Goal: Transaction & Acquisition: Download file/media

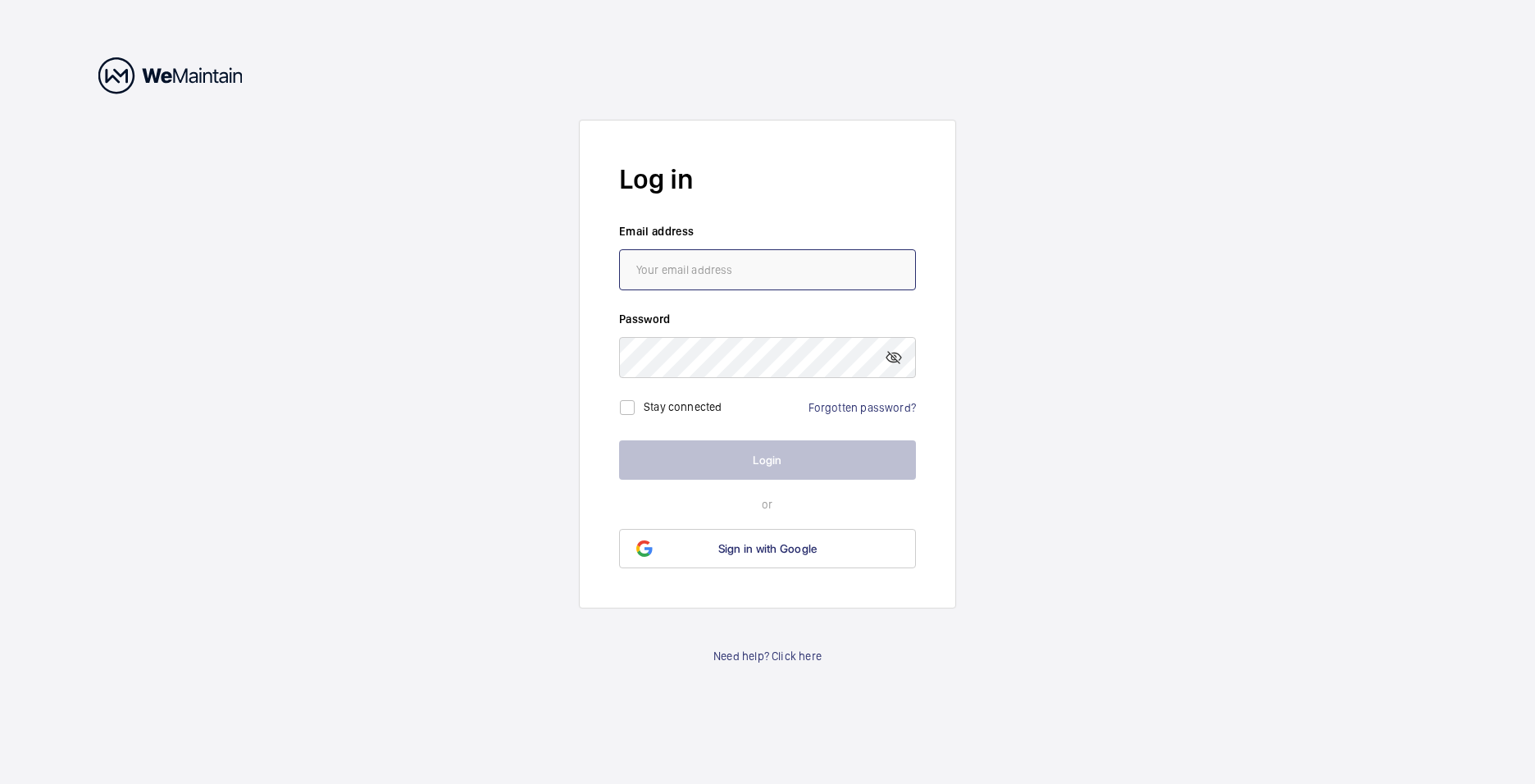
type input "[PERSON_NAME][EMAIL_ADDRESS][PERSON_NAME][DOMAIN_NAME]"
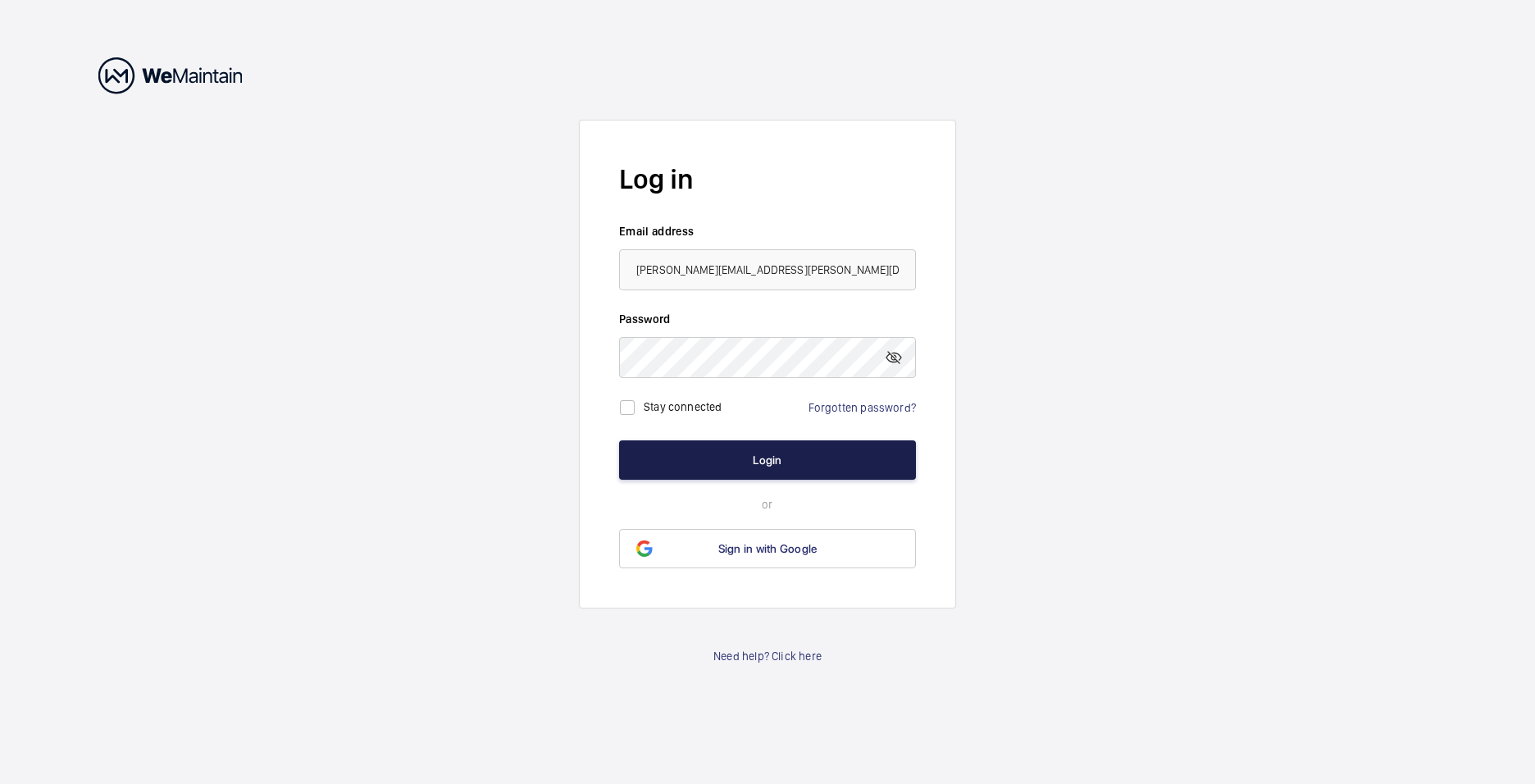
click at [753, 459] on button "Login" at bounding box center [768, 459] width 297 height 39
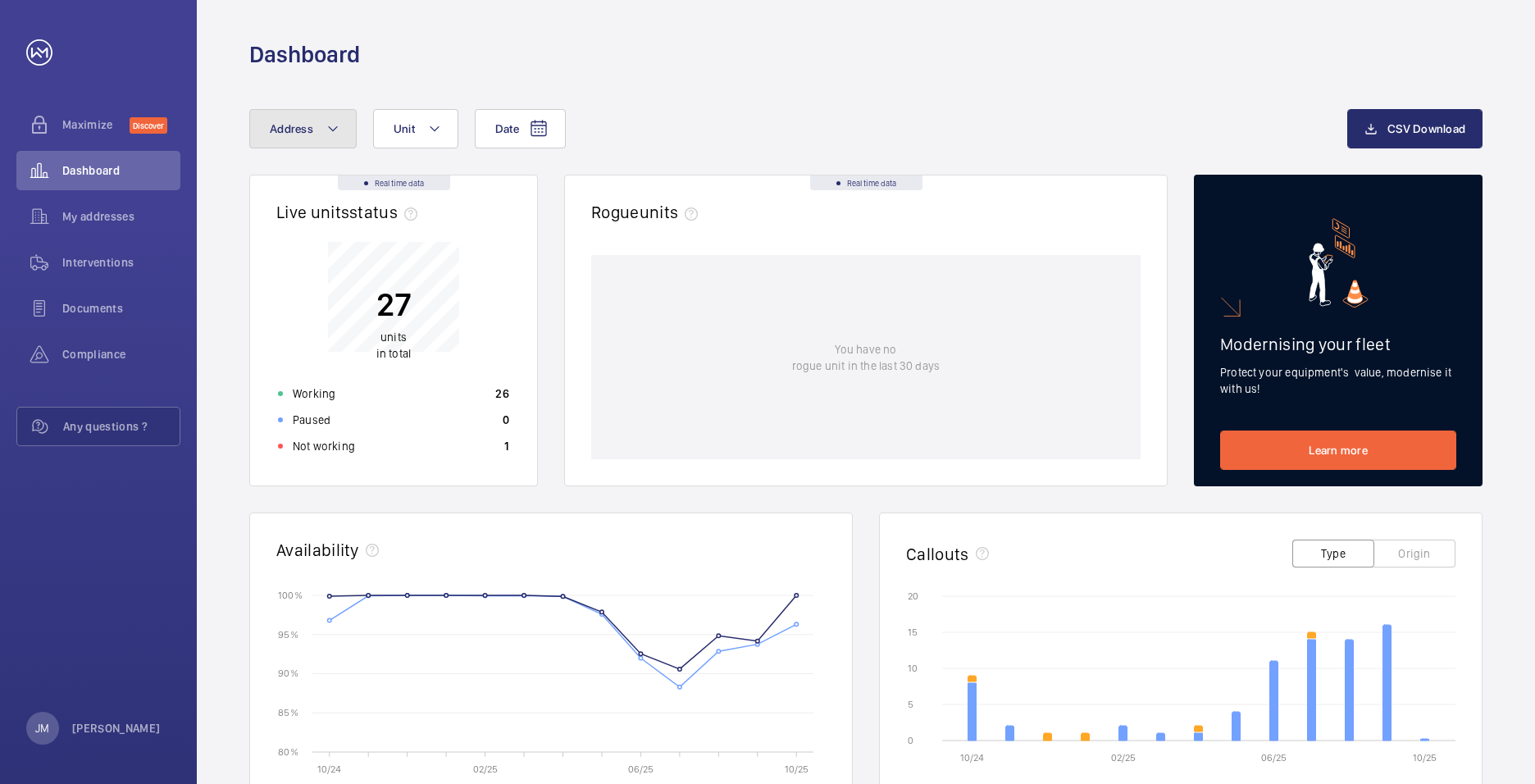
click at [337, 128] on mat-icon at bounding box center [333, 129] width 13 height 20
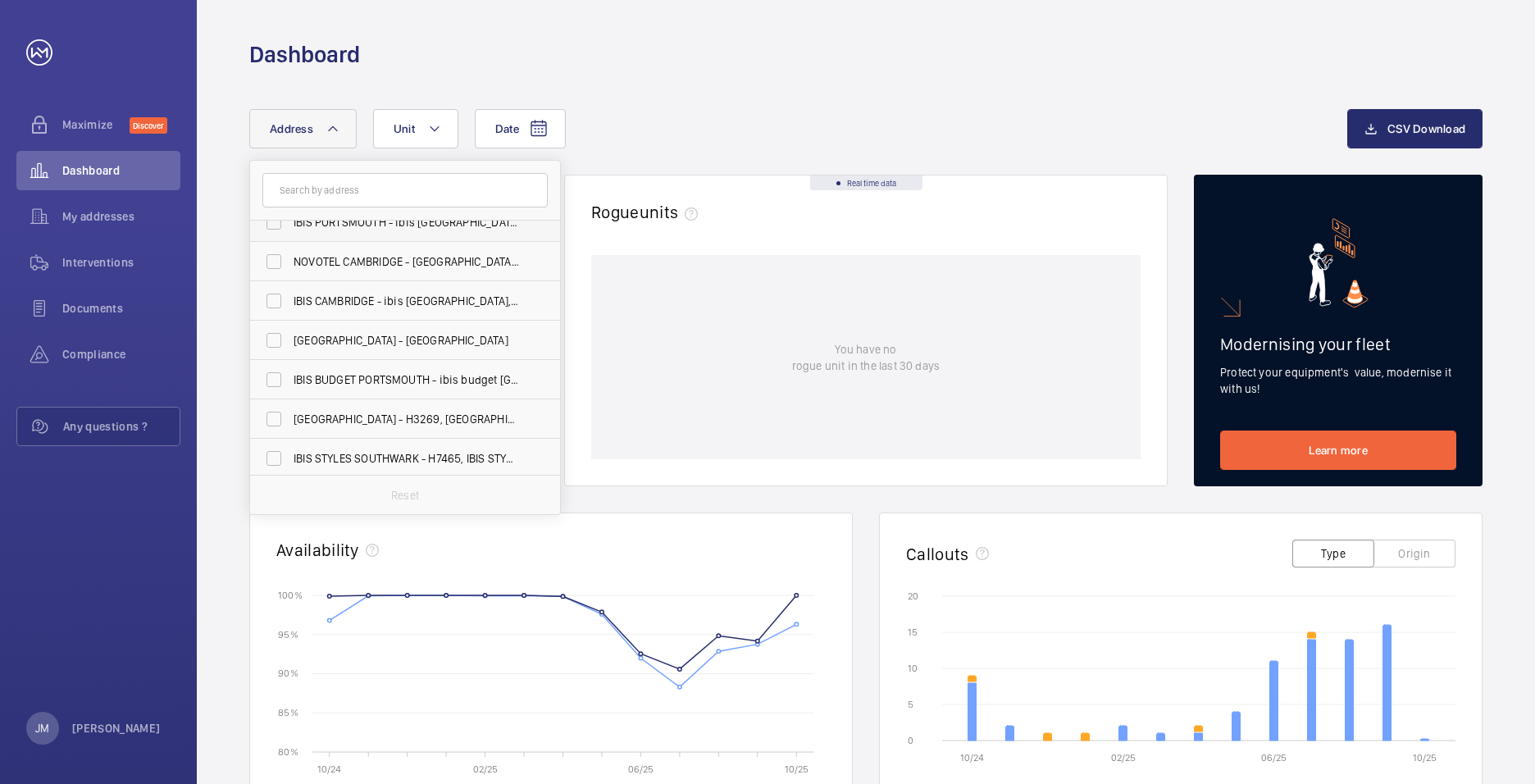
scroll to position [100, 0]
click at [457, 450] on span "IBIS STYLES SOUTHWARK - H7465, IBIS STYLES [GEOGRAPHIC_DATA], [STREET_ADDRESS]" at bounding box center [406, 455] width 226 height 17
click at [291, 450] on input "IBIS STYLES SOUTHWARK - H7465, IBIS STYLES [GEOGRAPHIC_DATA], [STREET_ADDRESS]" at bounding box center [273, 454] width 32 height 32
checkbox input "true"
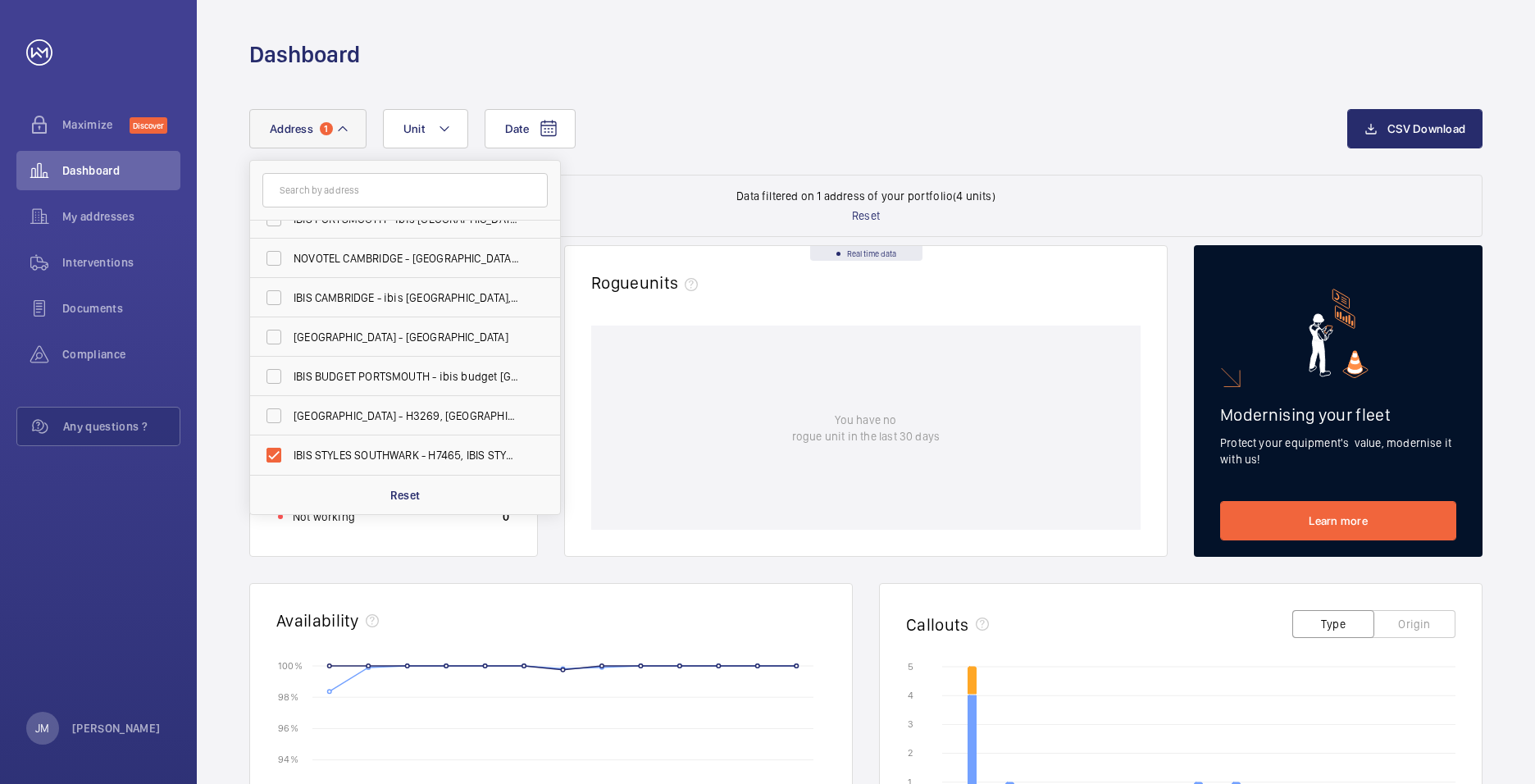
click at [693, 167] on div "Date Address 1 [GEOGRAPHIC_DATA] - ibis [GEOGRAPHIC_DATA] - [GEOGRAPHIC_DATA] […" at bounding box center [865, 141] width 1233 height 66
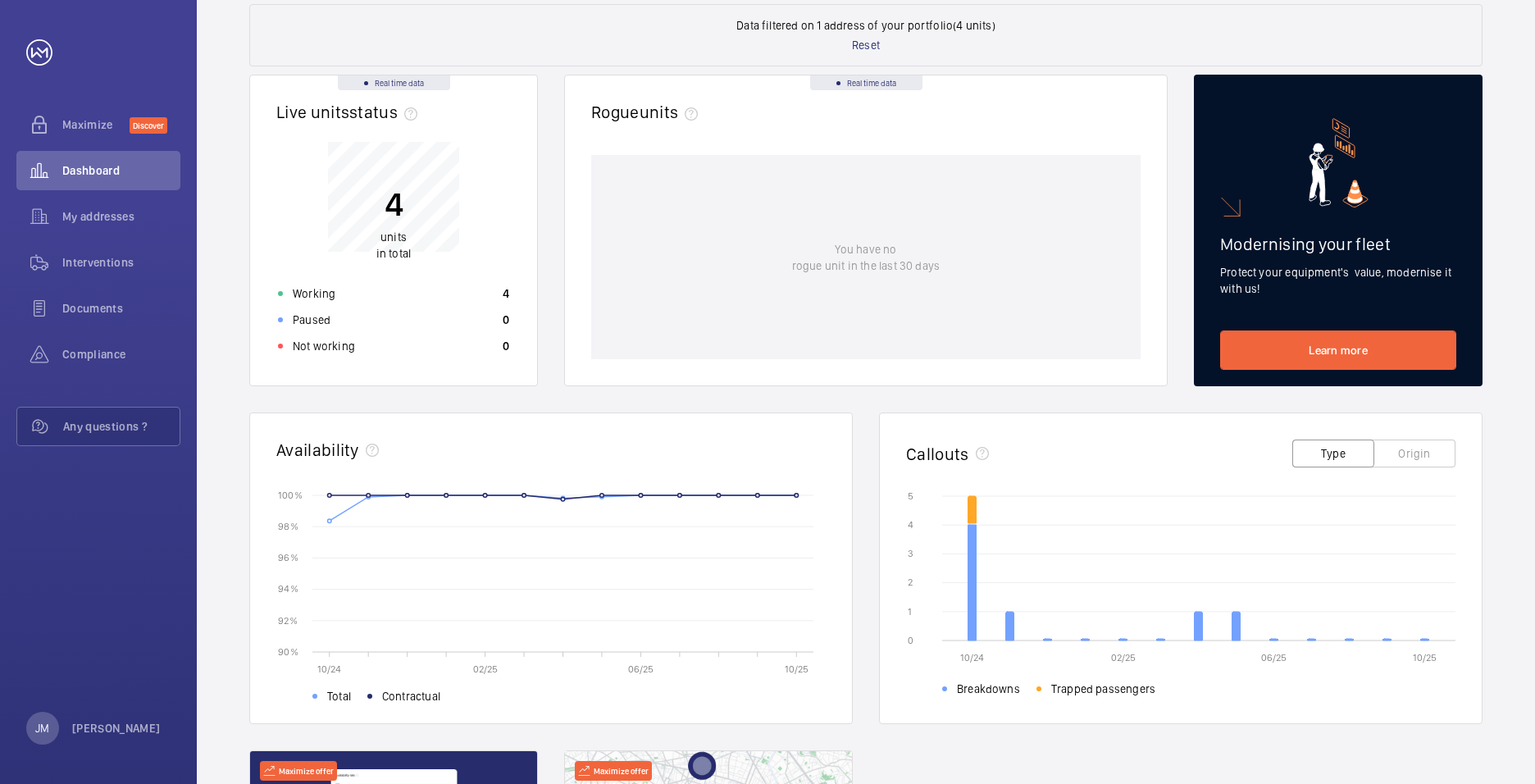
scroll to position [82, 0]
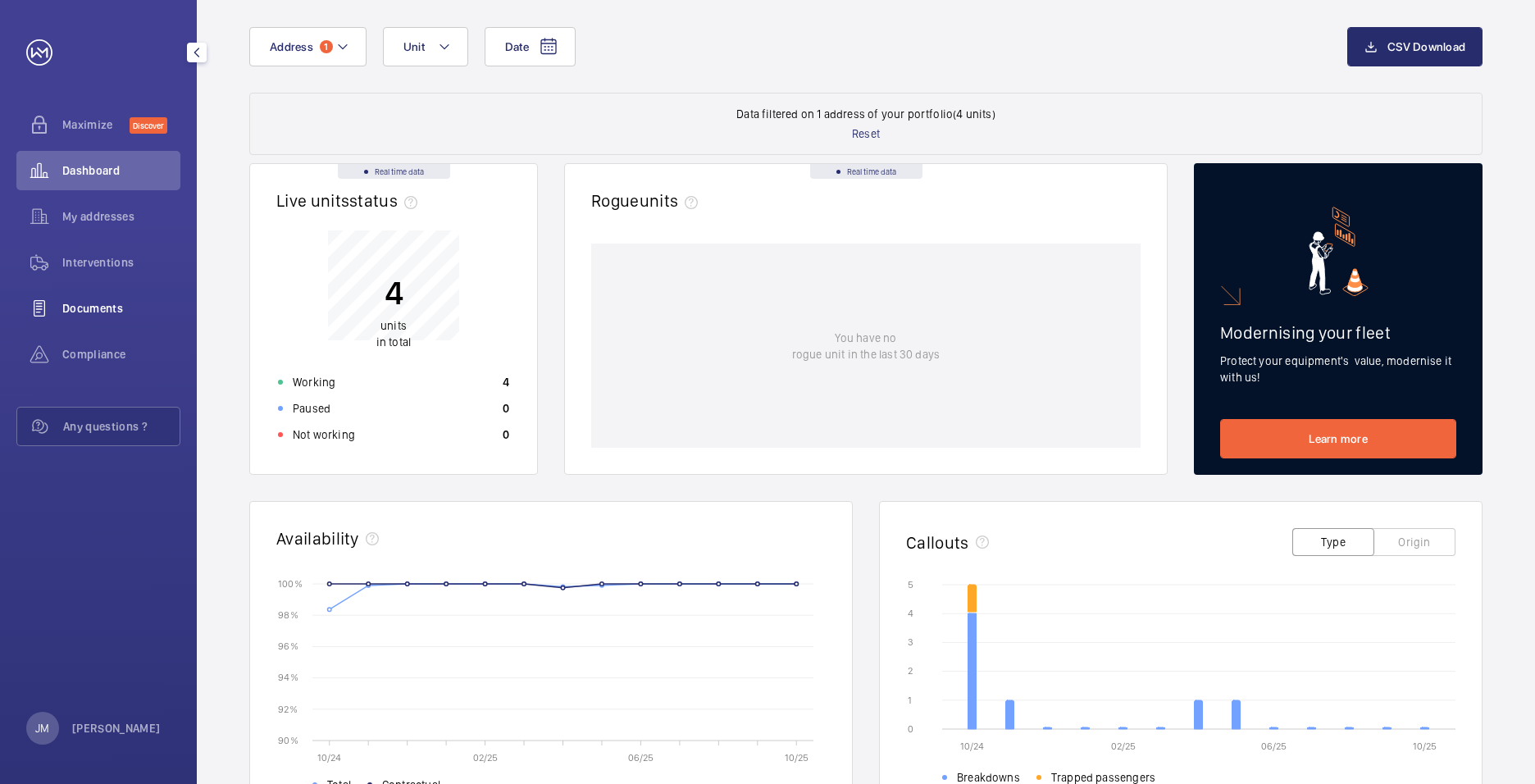
click at [116, 301] on span "Documents" at bounding box center [122, 309] width 118 height 17
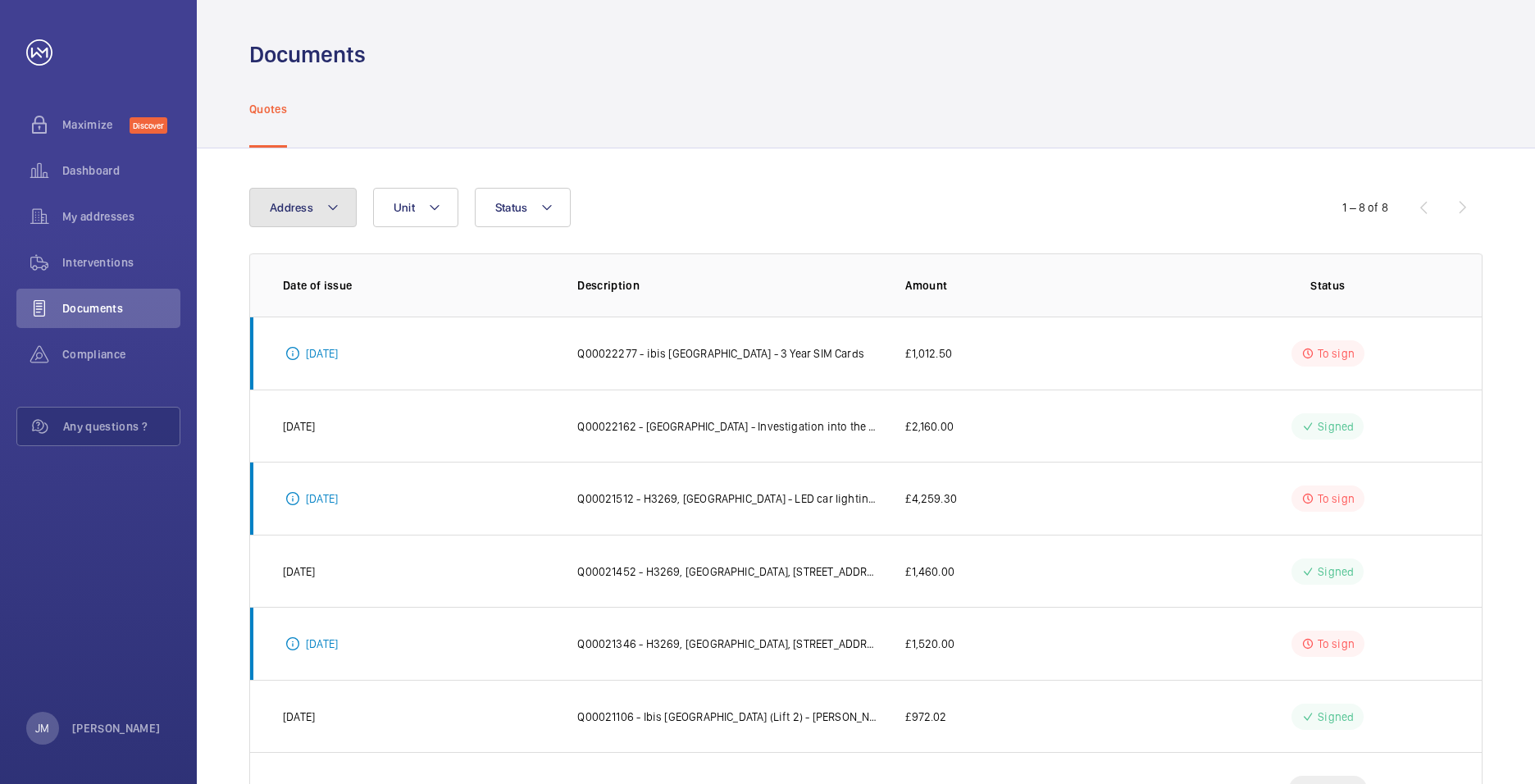
click at [335, 208] on mat-icon at bounding box center [333, 207] width 13 height 20
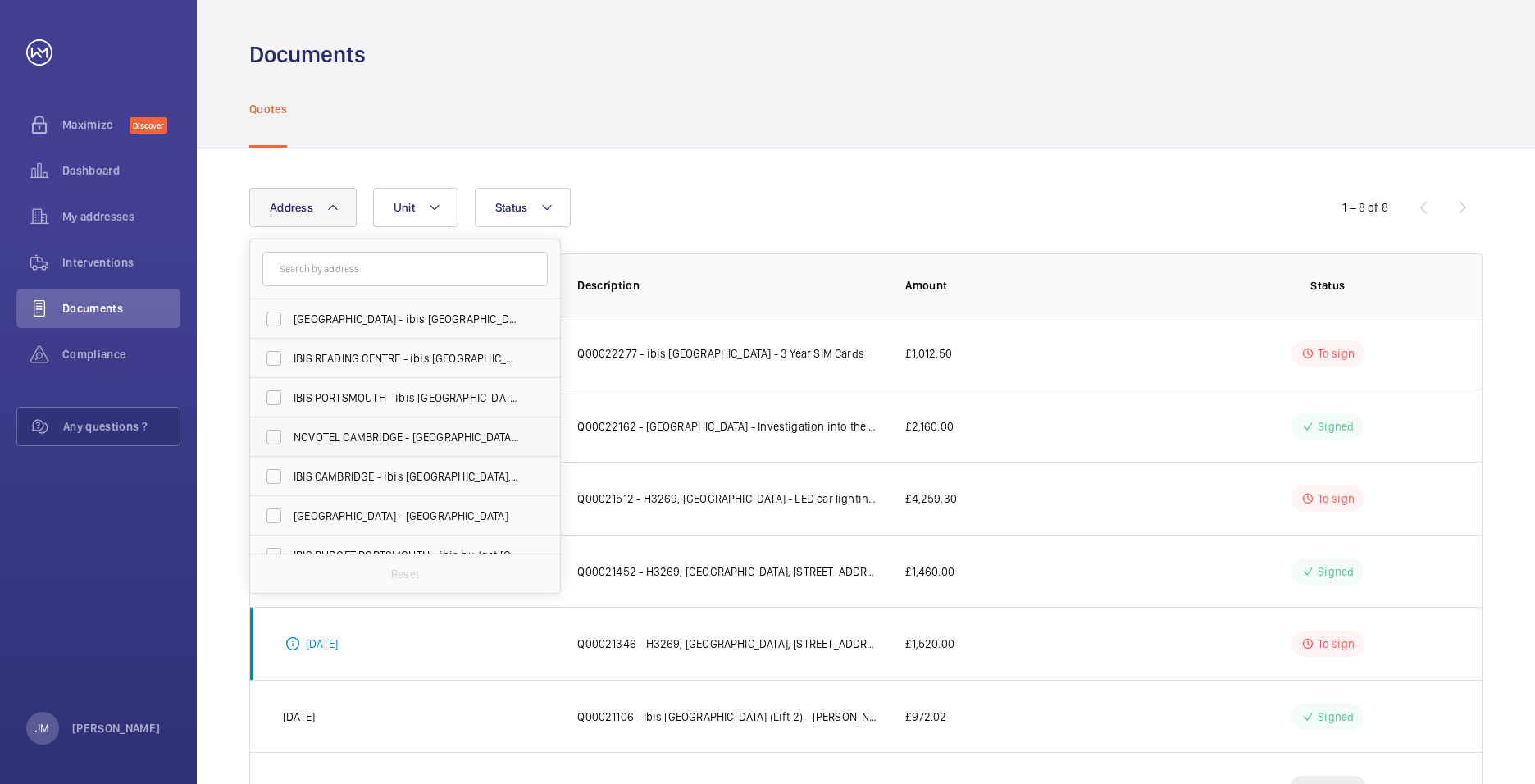
scroll to position [100, 0]
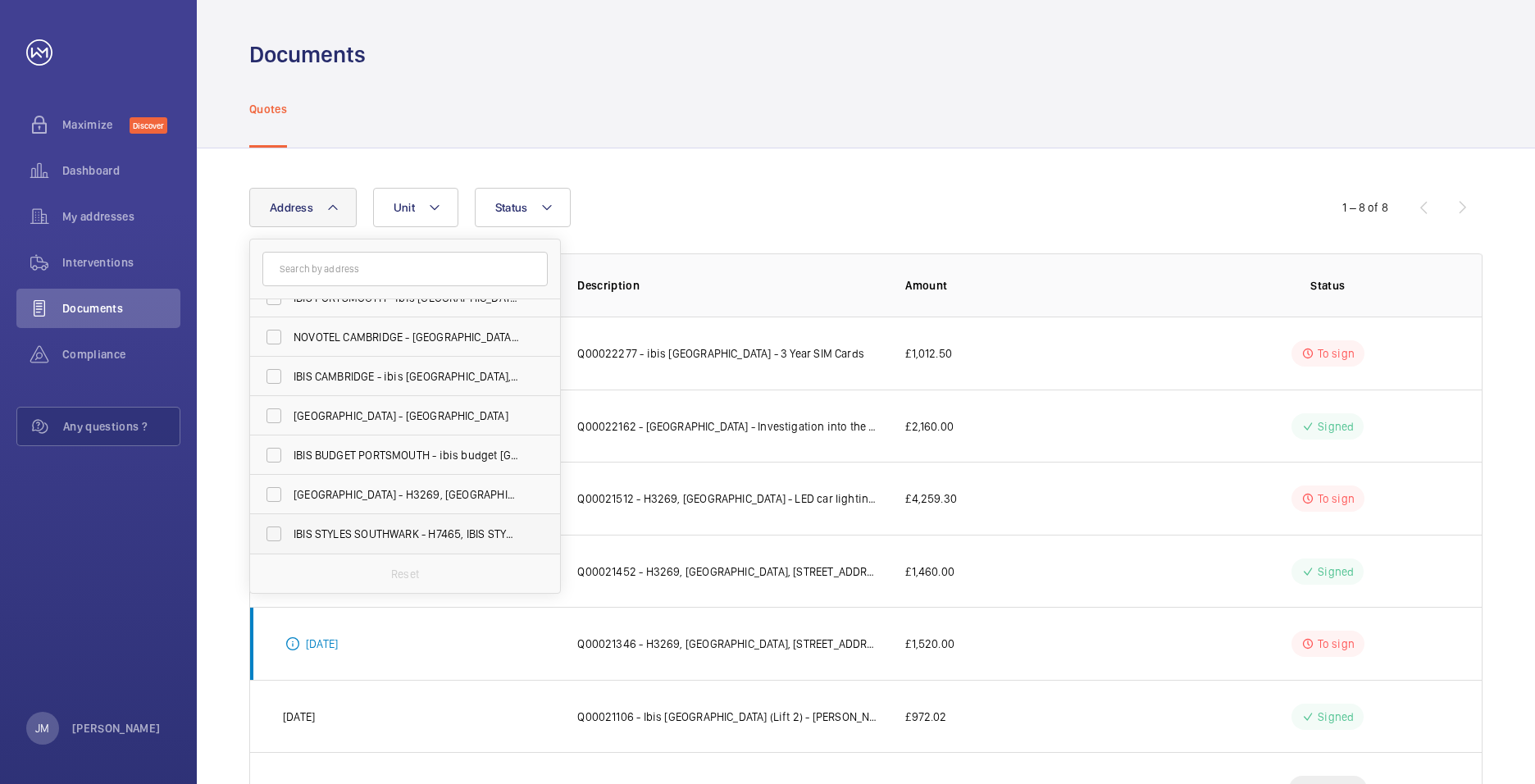
click at [485, 529] on span "IBIS STYLES SOUTHWARK - H7465, IBIS STYLES [GEOGRAPHIC_DATA], [STREET_ADDRESS]" at bounding box center [406, 533] width 226 height 17
click at [291, 529] on input "IBIS STYLES SOUTHWARK - H7465, IBIS STYLES [GEOGRAPHIC_DATA], [STREET_ADDRESS]" at bounding box center [273, 533] width 32 height 32
checkbox input "true"
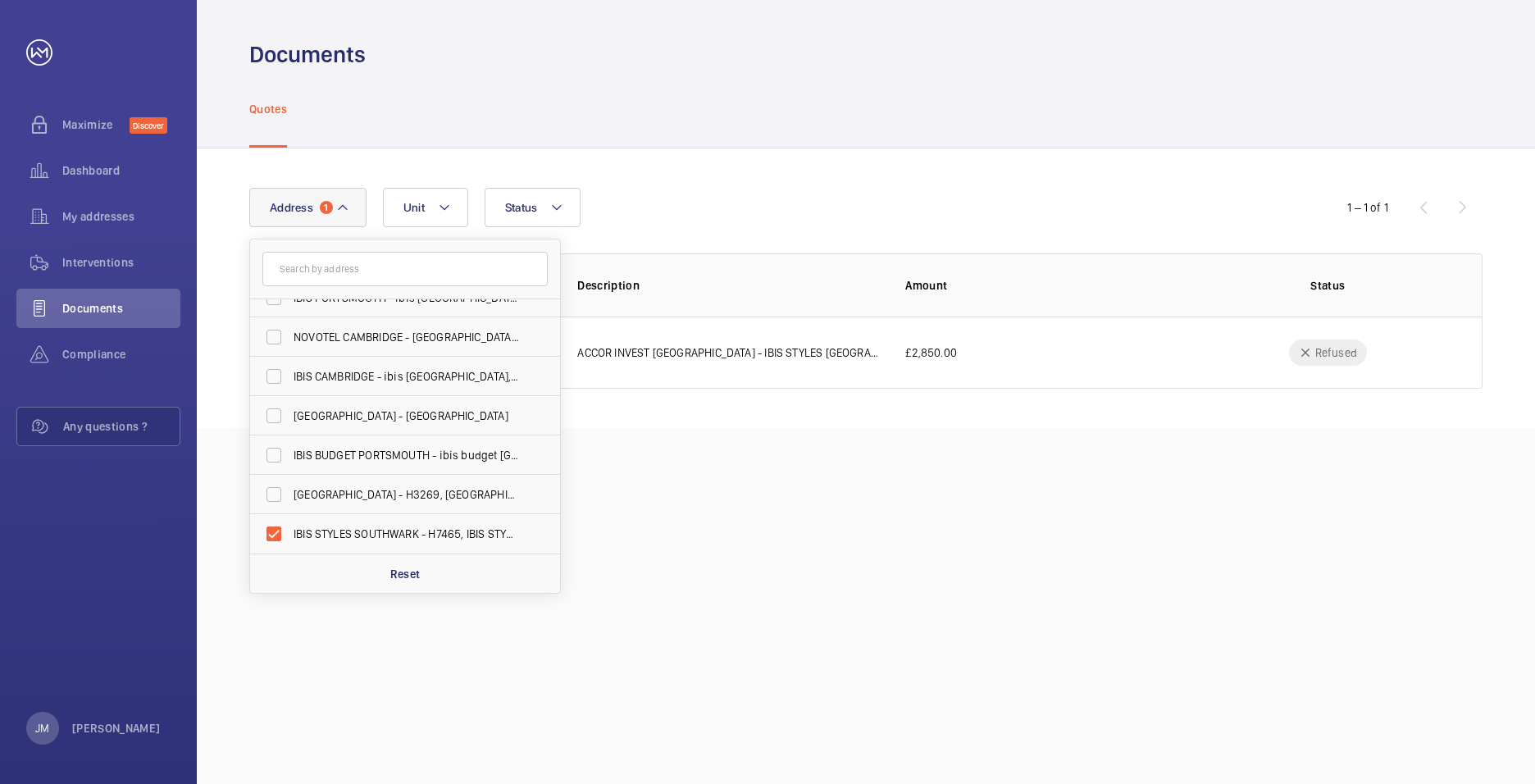
click at [738, 463] on div "Documents Quotes Address 1 [GEOGRAPHIC_DATA] - ibis [GEOGRAPHIC_DATA] - [GEOGRA…" at bounding box center [865, 392] width 1338 height 784
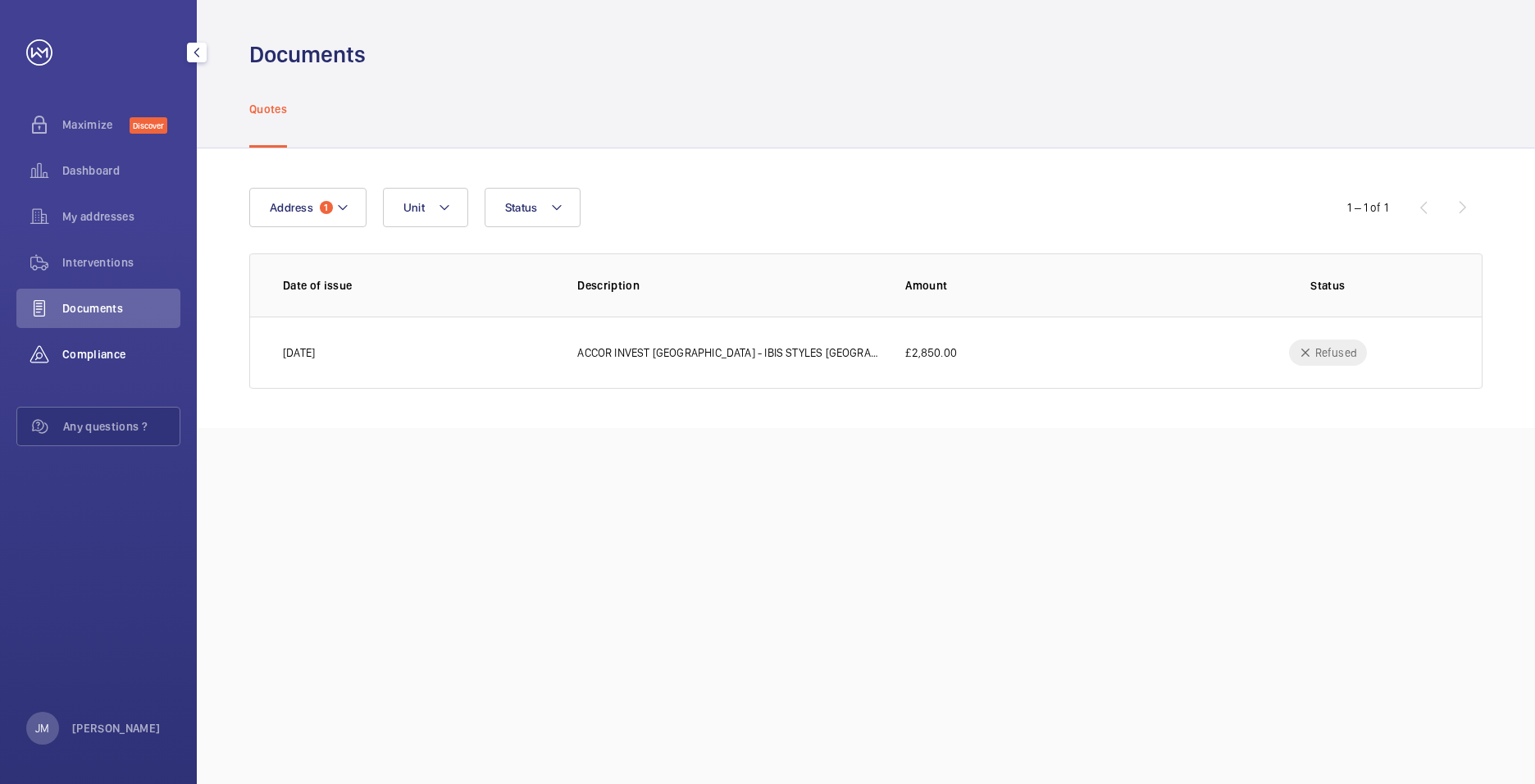
click at [98, 341] on div "Compliance" at bounding box center [98, 354] width 164 height 39
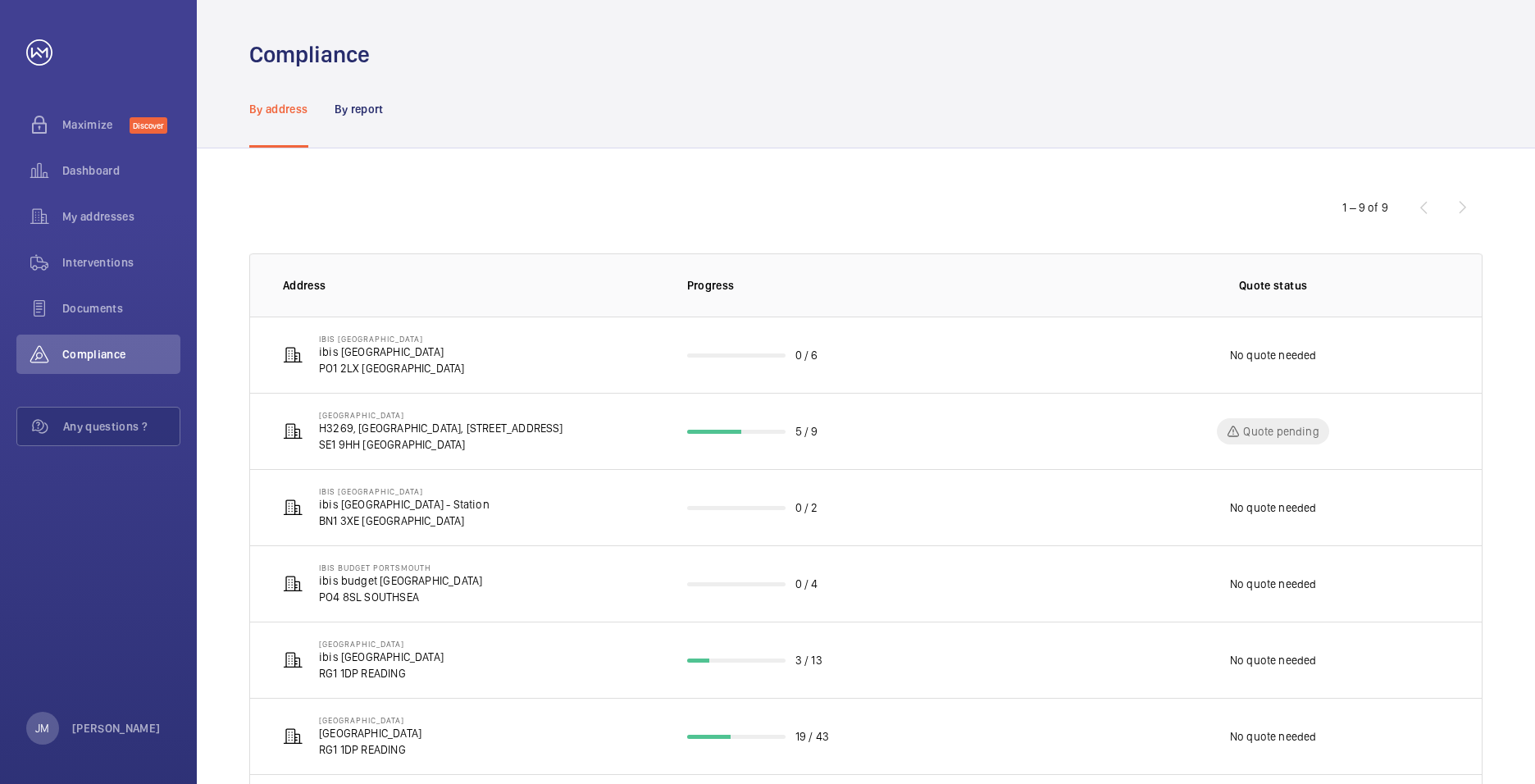
click at [299, 112] on p "By address" at bounding box center [278, 109] width 59 height 17
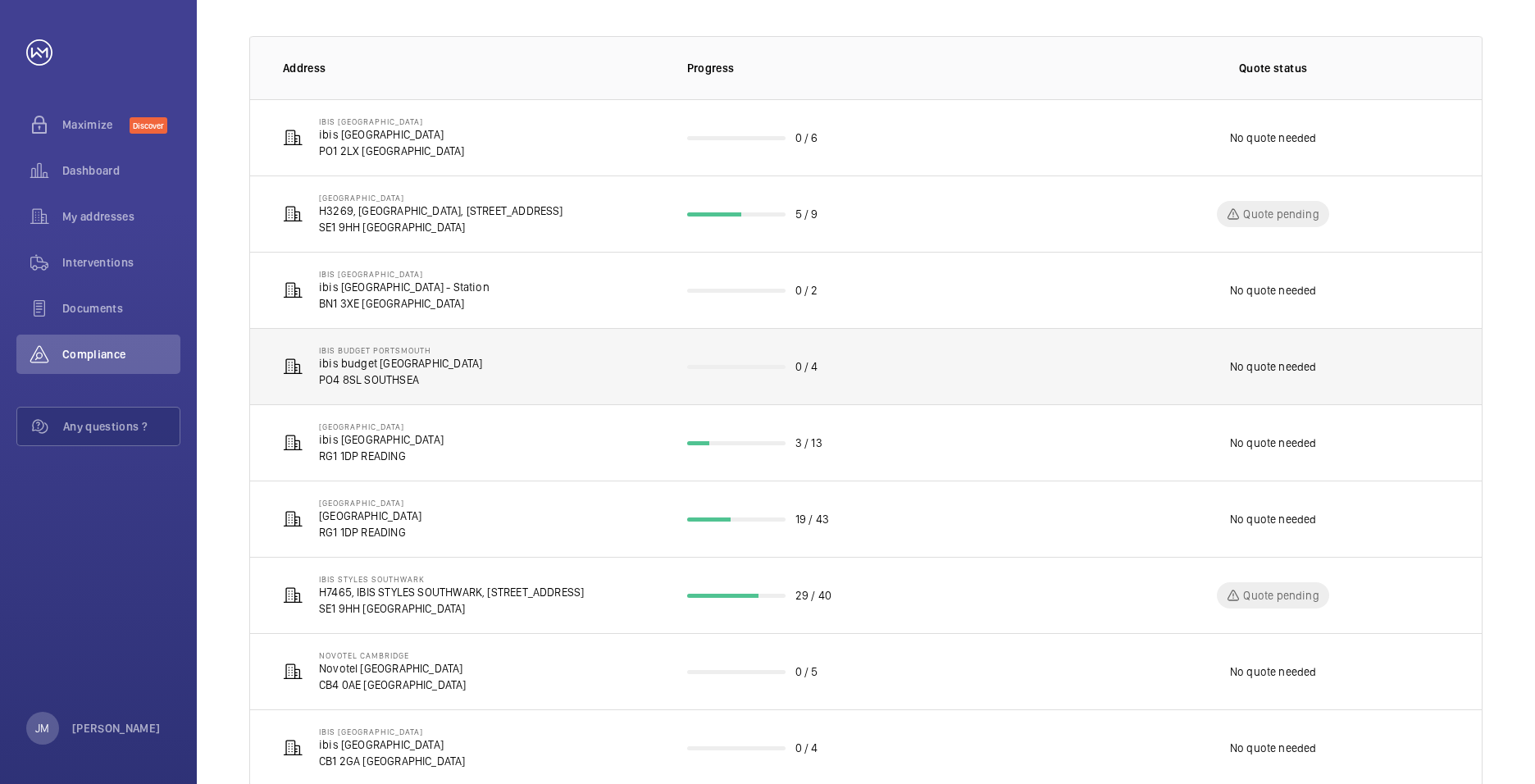
scroll to position [259, 0]
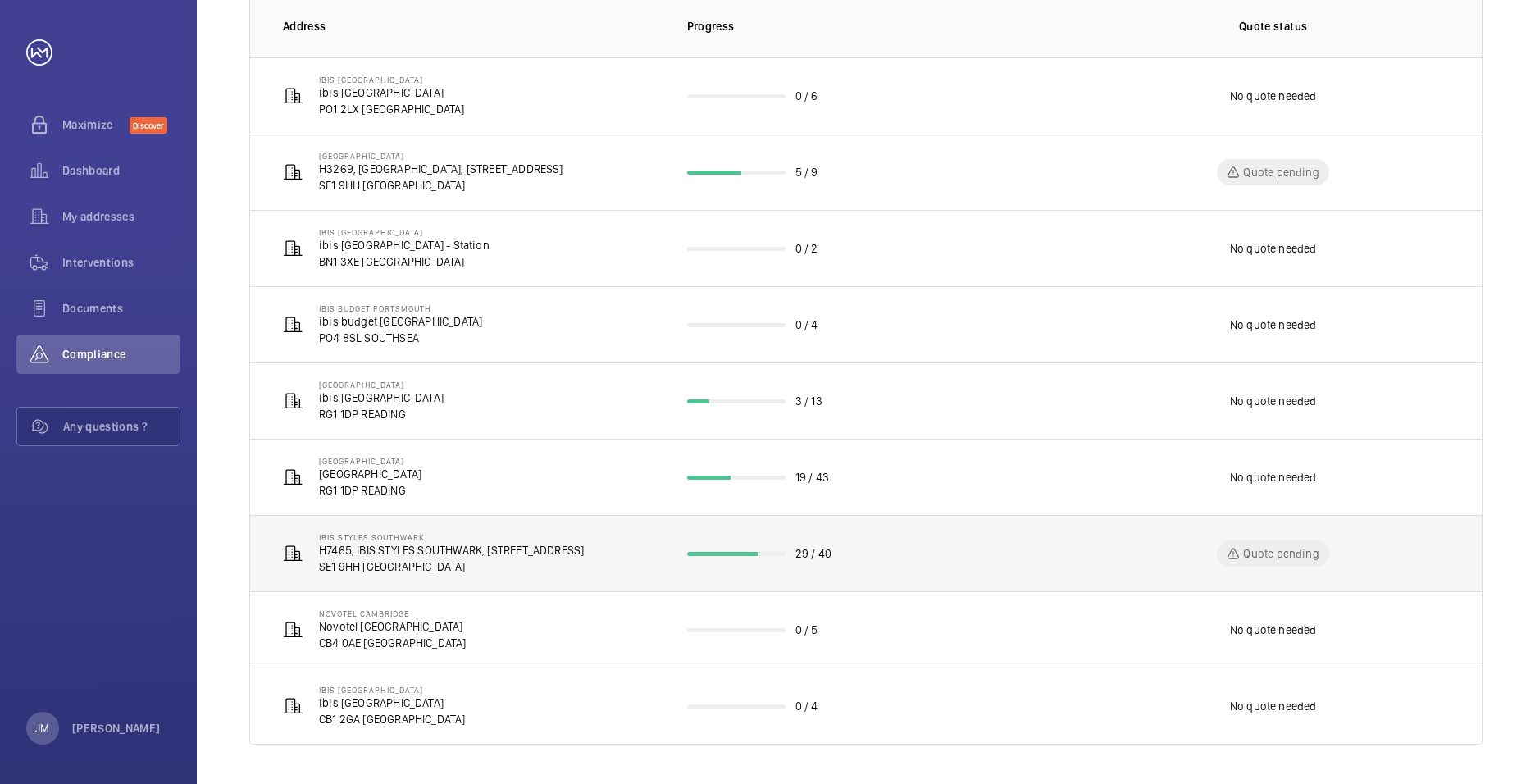
click at [1058, 553] on td "29 / 40" at bounding box center [866, 553] width 410 height 77
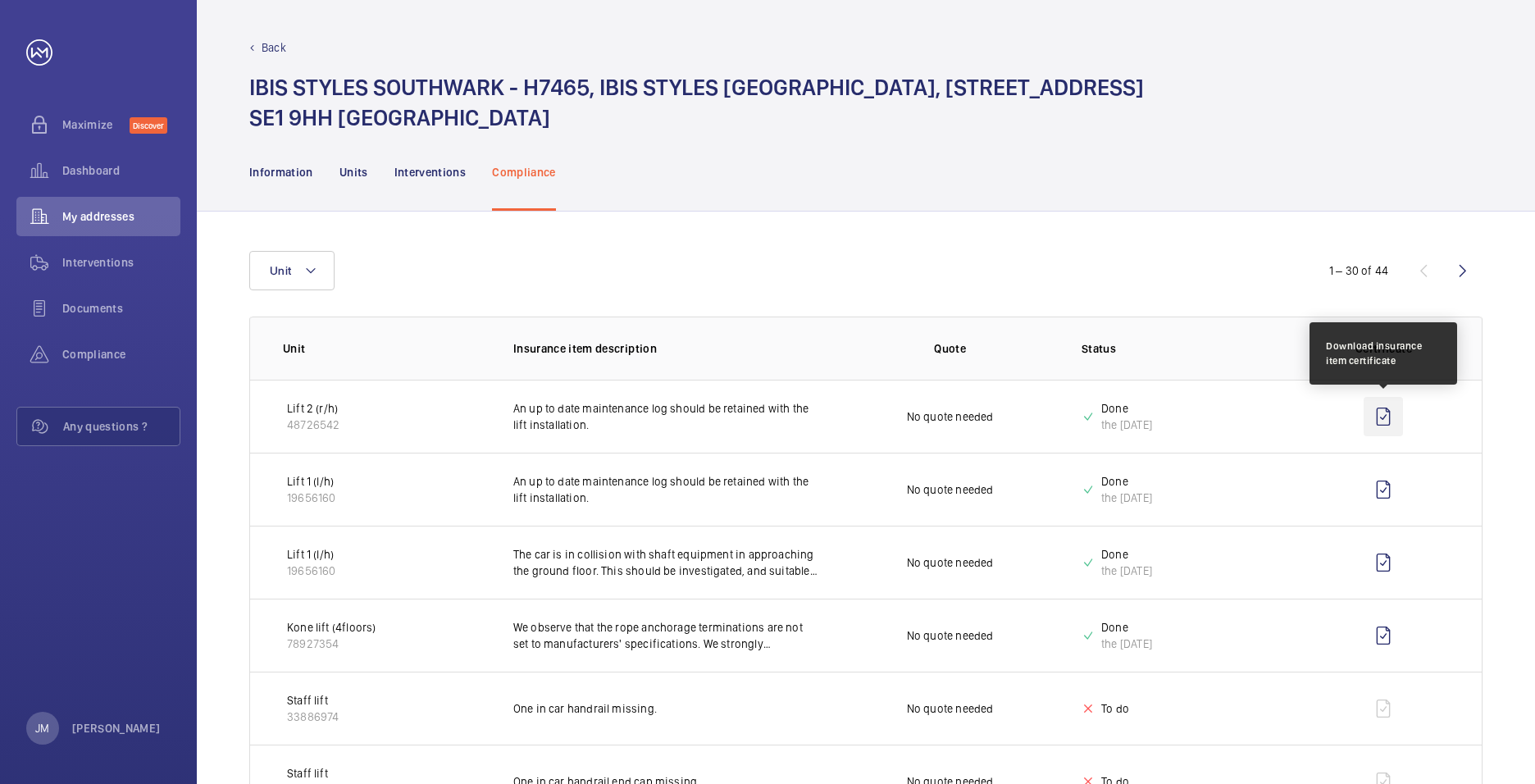
click at [1385, 413] on wm-front-icon-button at bounding box center [1383, 416] width 39 height 39
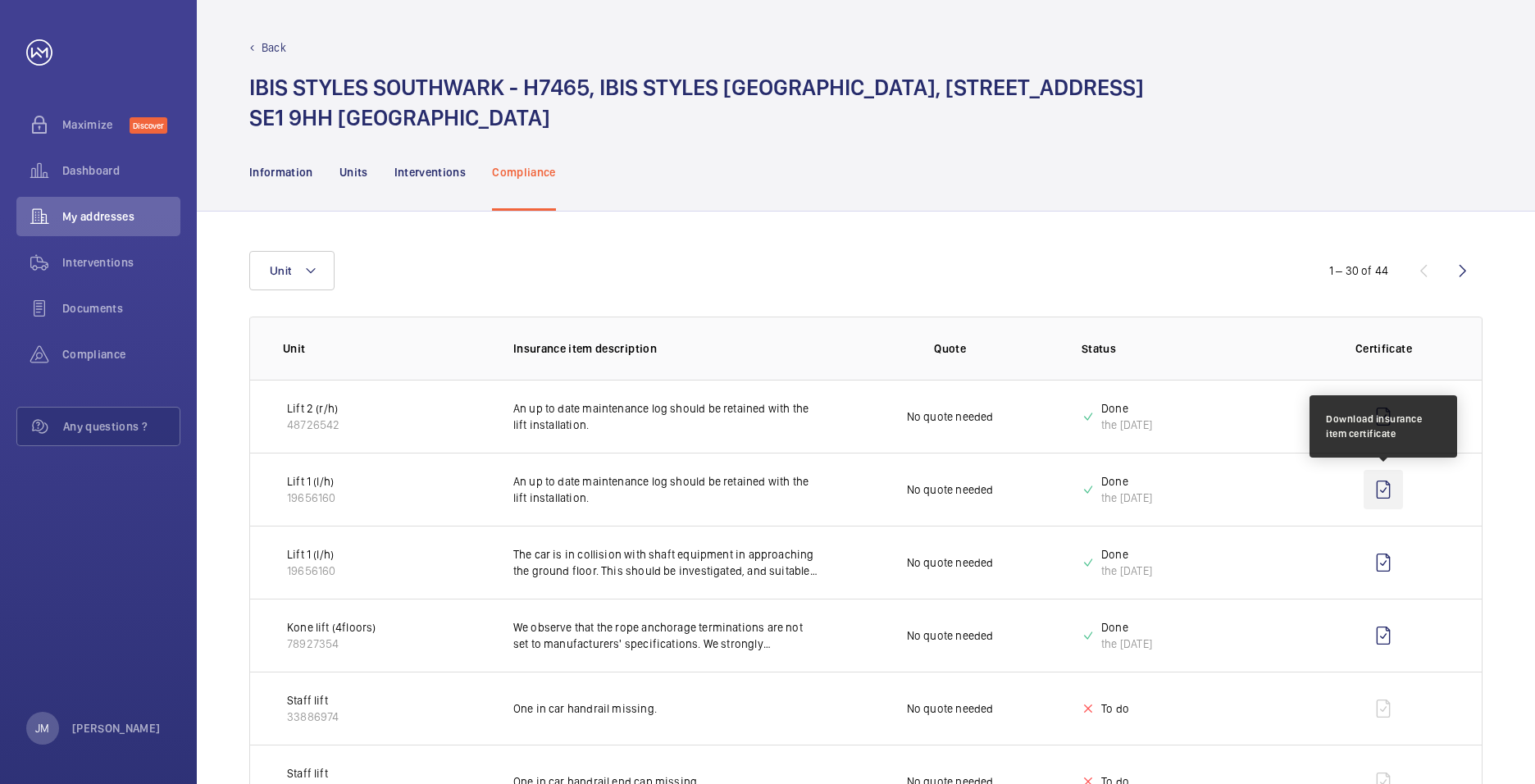
click at [1383, 496] on wm-front-icon-button at bounding box center [1383, 489] width 39 height 39
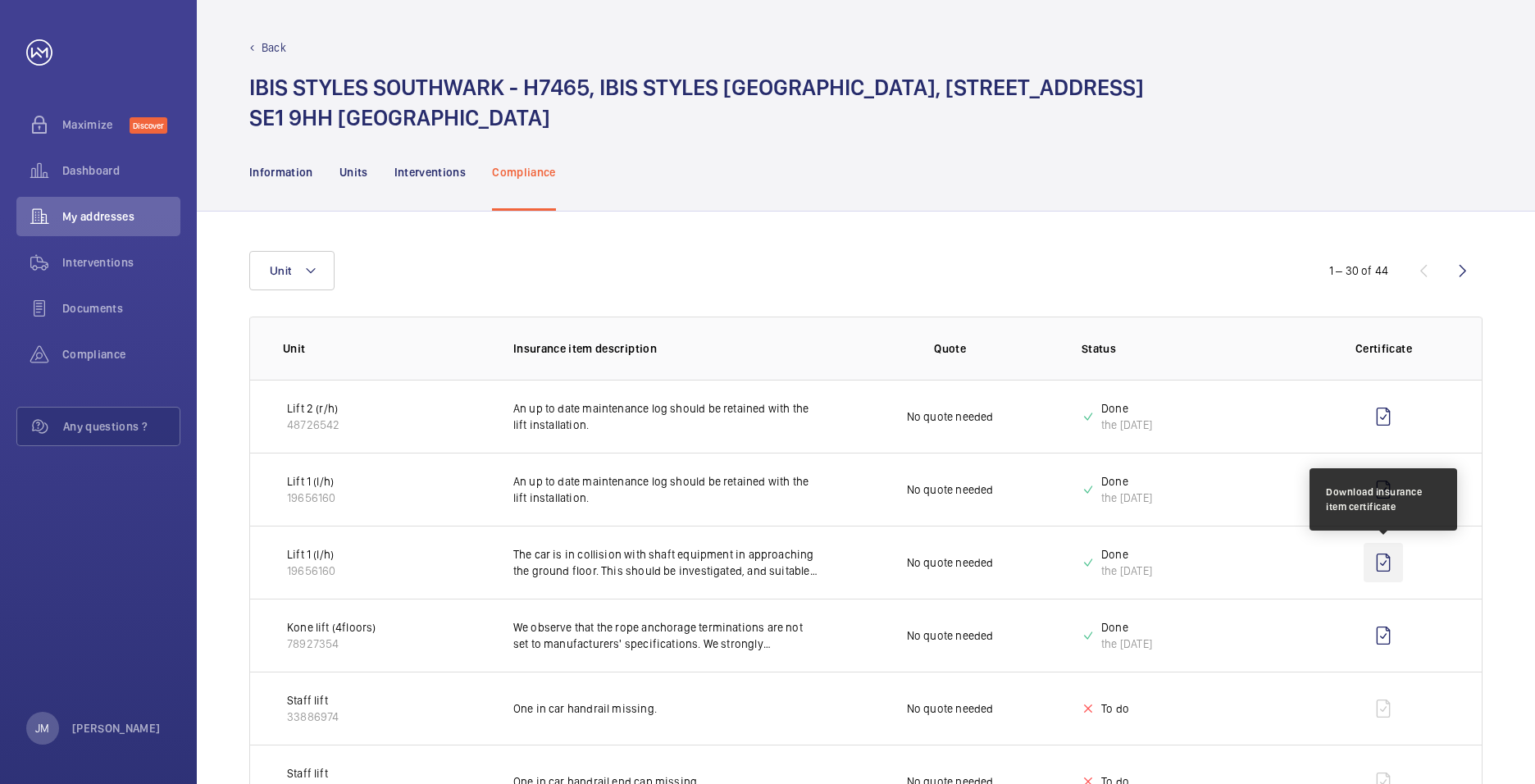
click at [1387, 558] on wm-front-icon-button at bounding box center [1383, 562] width 39 height 39
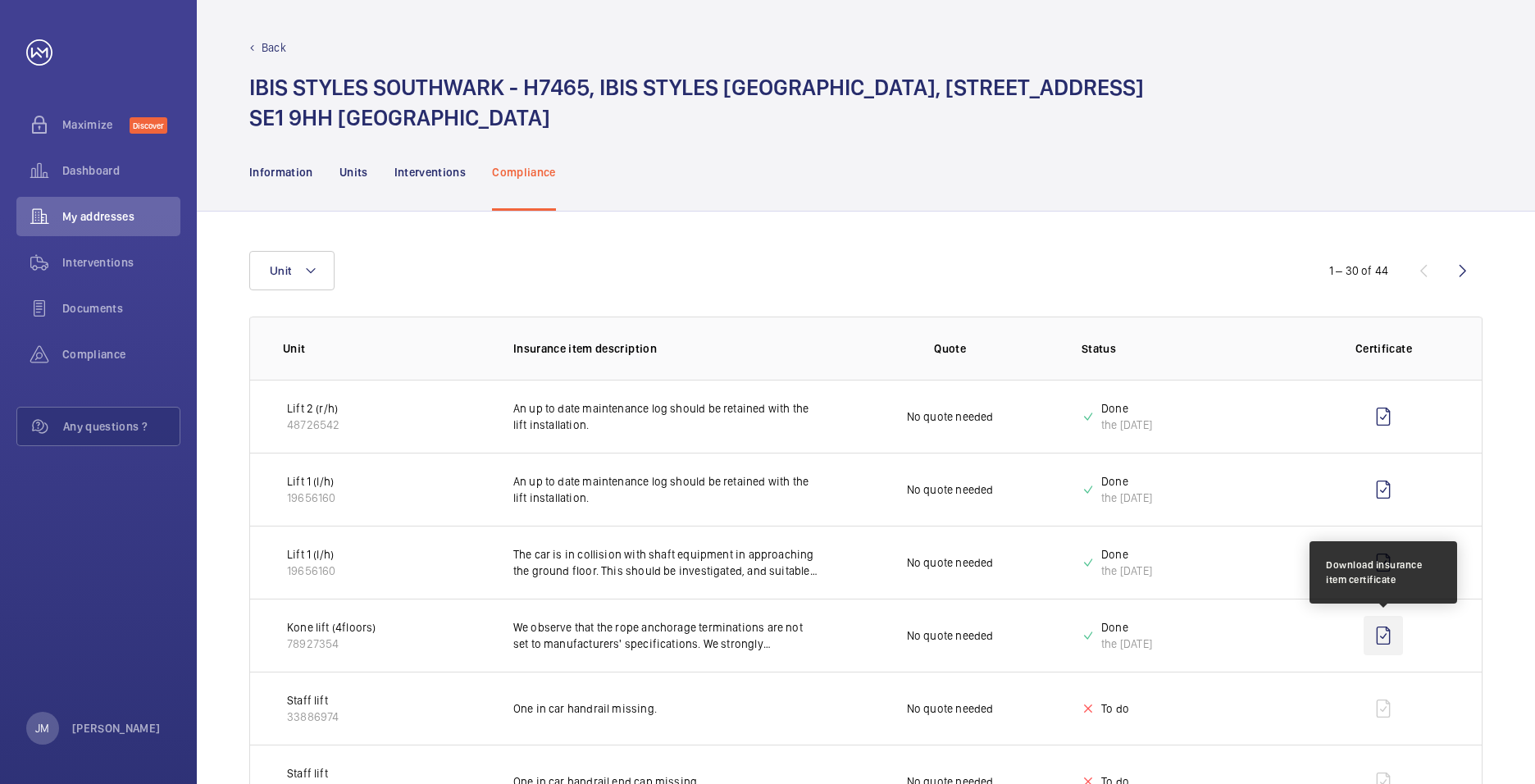
click at [1374, 633] on wm-front-icon-button at bounding box center [1383, 635] width 39 height 39
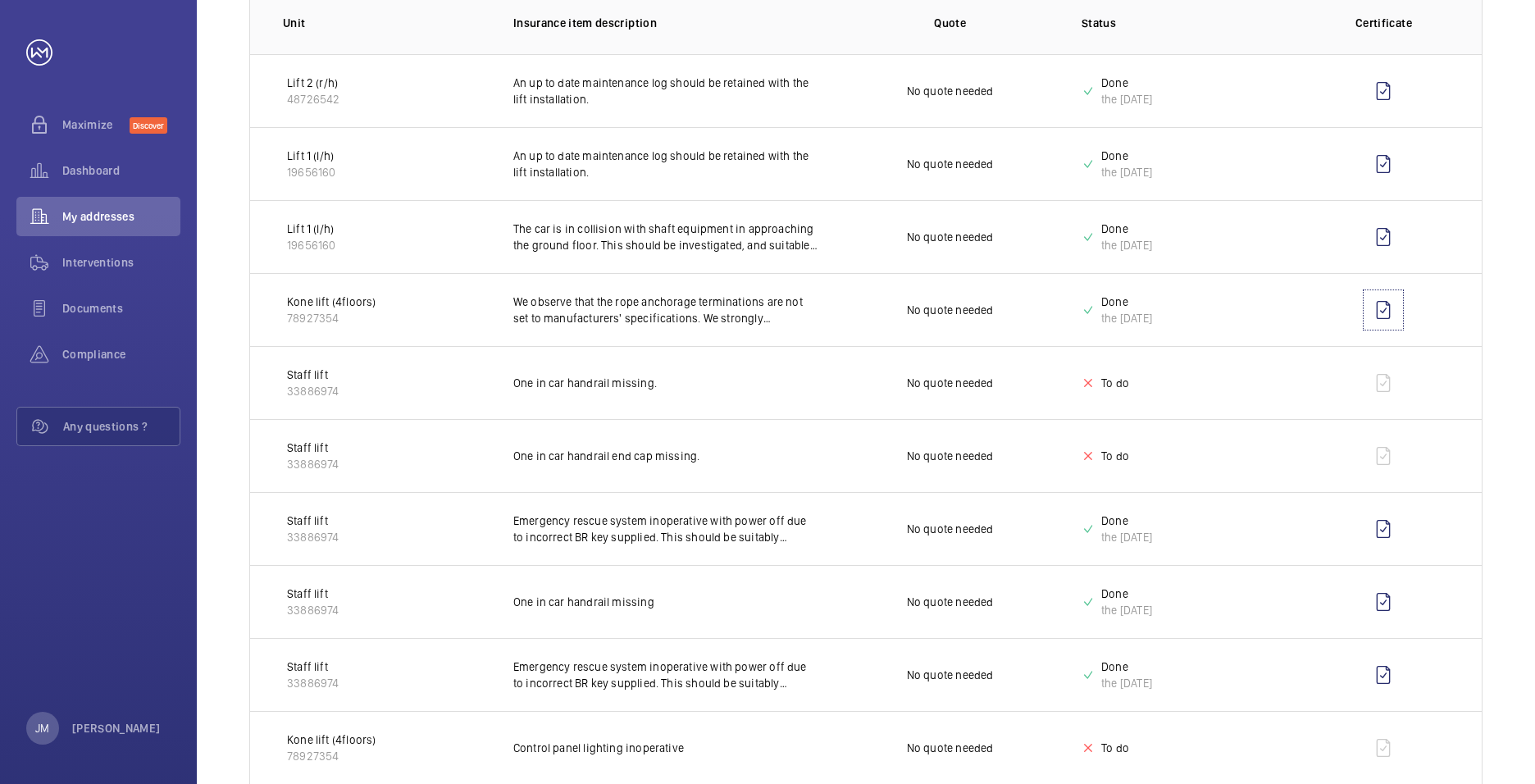
scroll to position [328, 0]
click at [1391, 526] on wm-front-icon-button at bounding box center [1383, 526] width 39 height 39
click at [1383, 593] on wm-front-icon-button at bounding box center [1383, 598] width 39 height 39
click at [1393, 675] on wm-front-icon-button at bounding box center [1383, 672] width 39 height 39
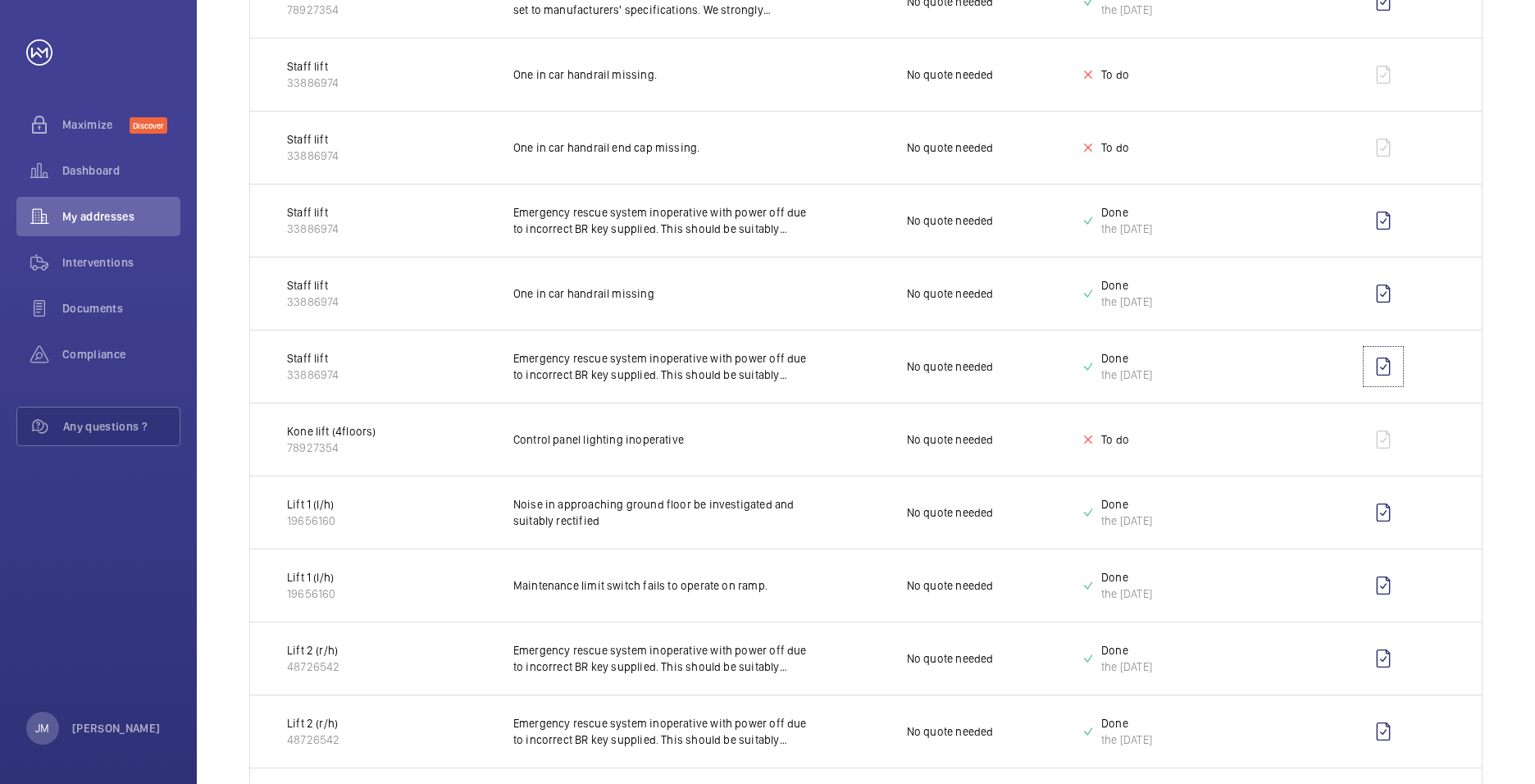
scroll to position [656, 0]
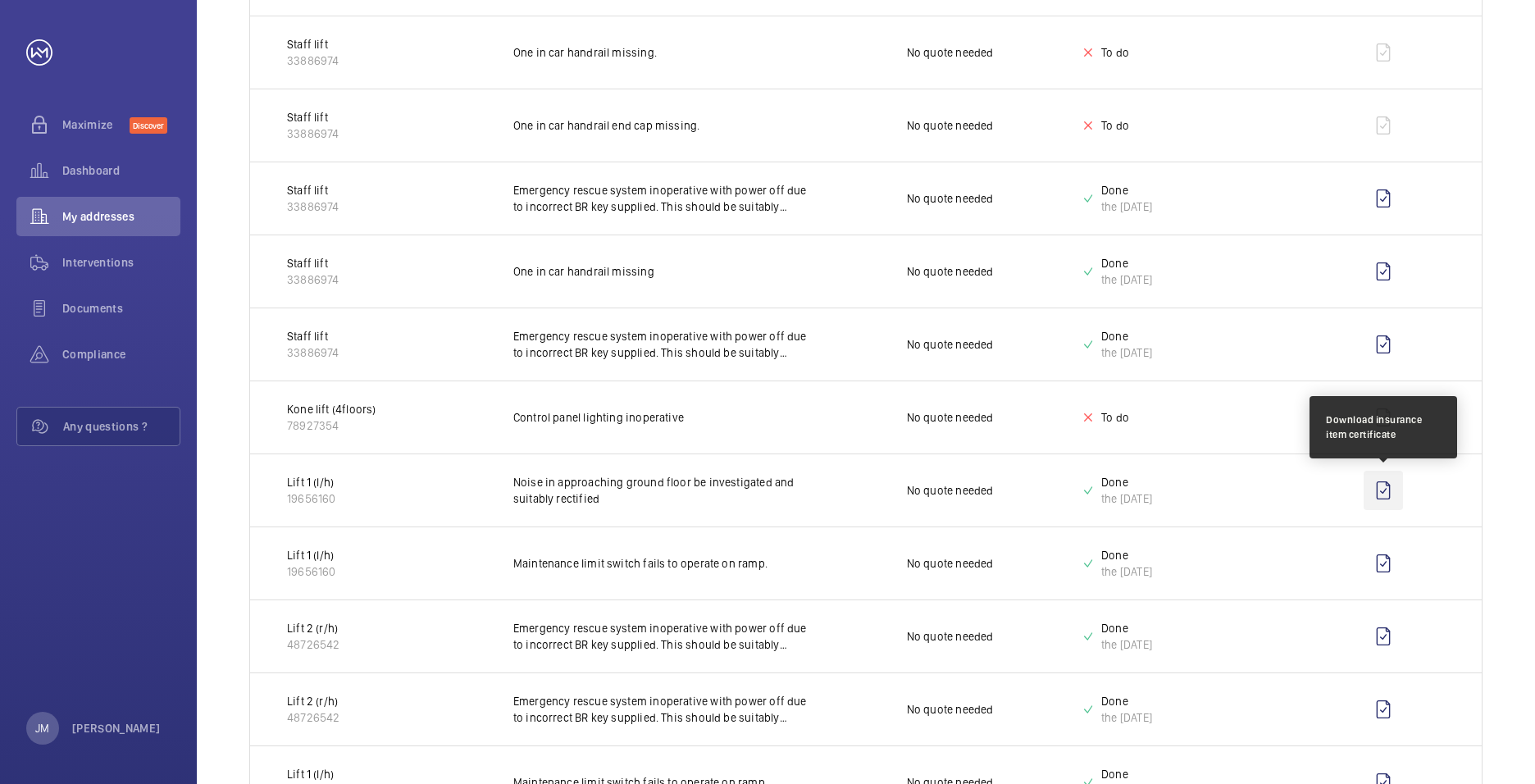
click at [1384, 499] on wm-front-icon-button at bounding box center [1383, 489] width 39 height 39
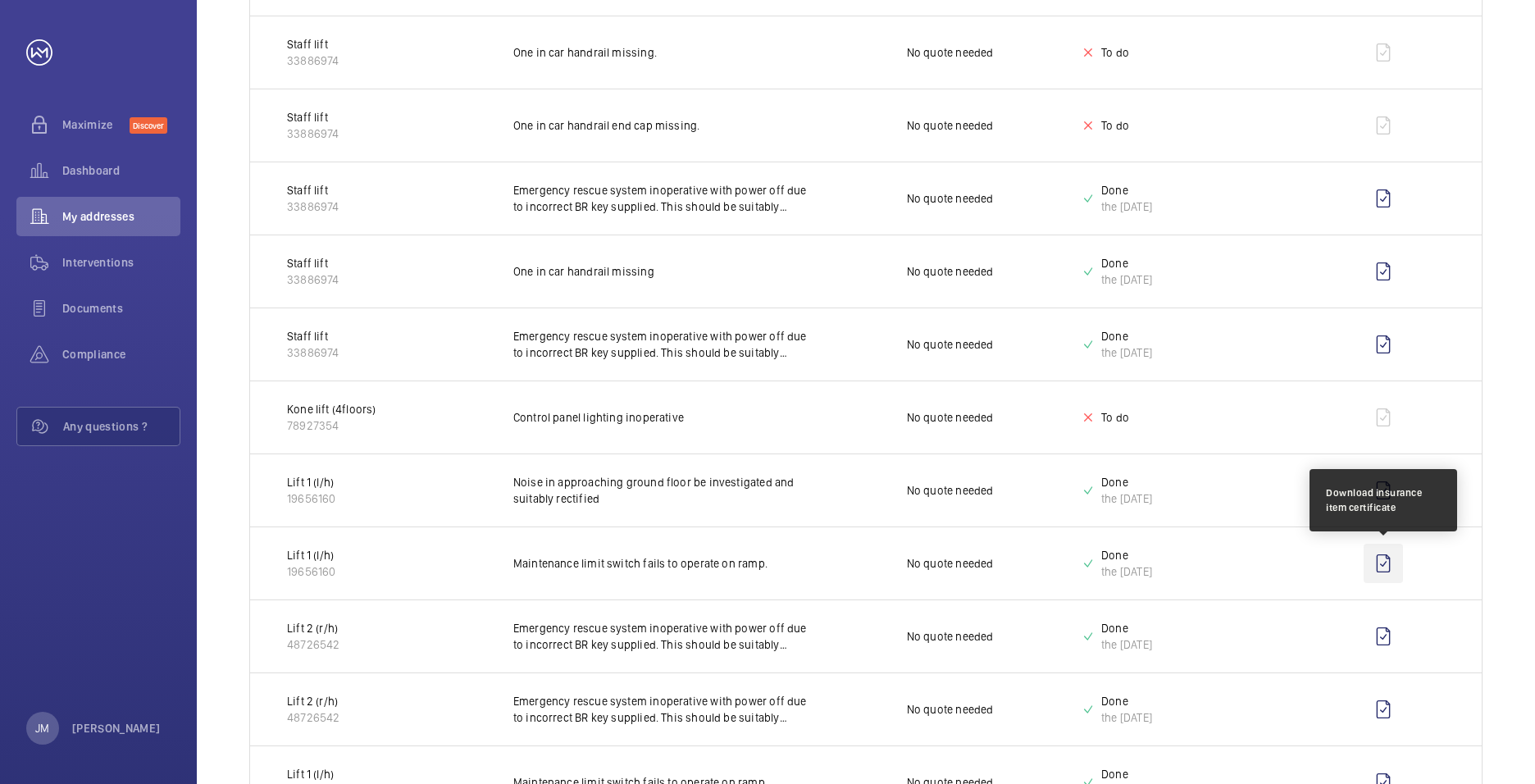
click at [1398, 569] on wm-front-icon-button at bounding box center [1383, 563] width 39 height 39
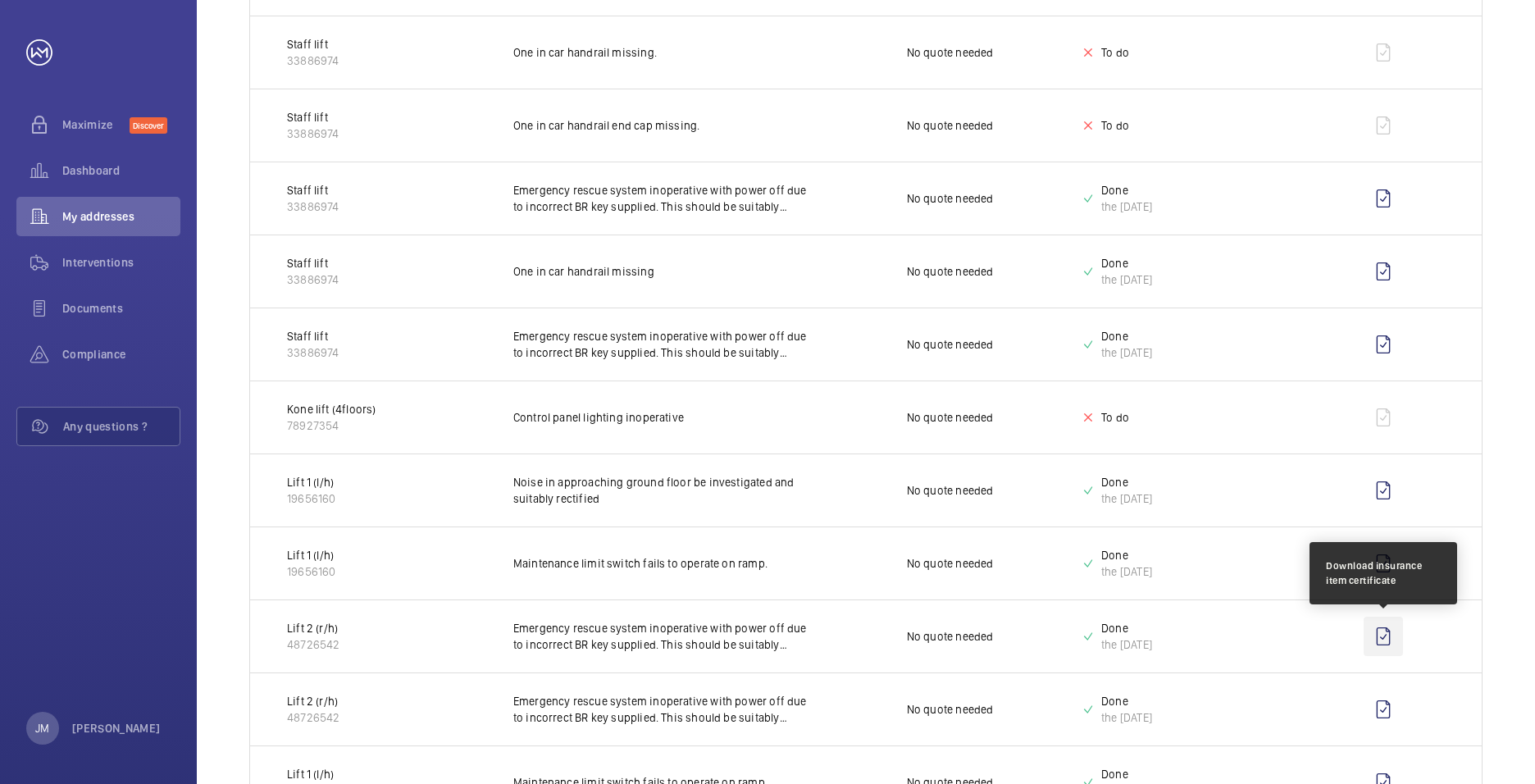
click at [1379, 648] on wm-front-icon-button at bounding box center [1383, 636] width 39 height 39
